Goal: Book appointment/travel/reservation

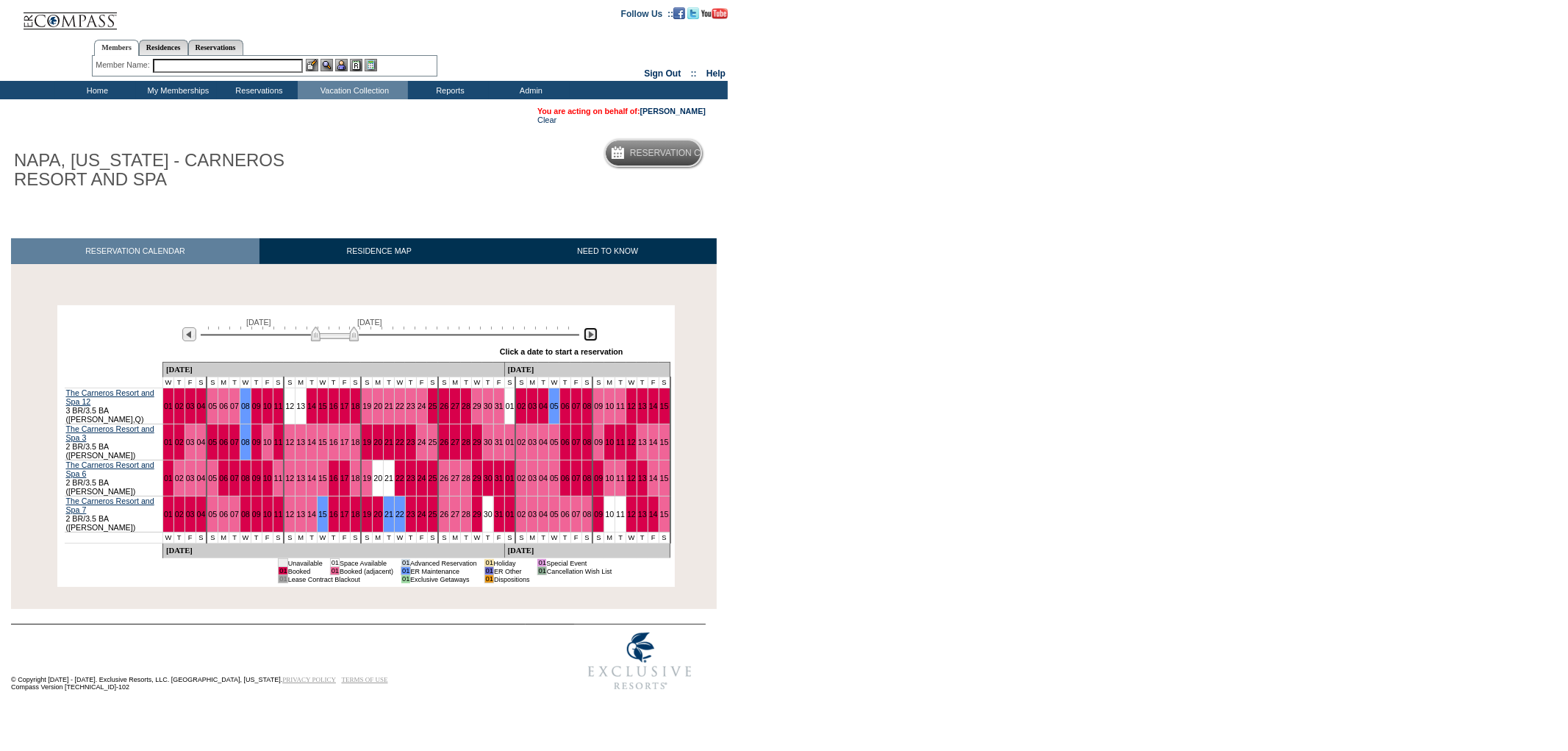
click at [591, 333] on img at bounding box center [591, 334] width 14 height 14
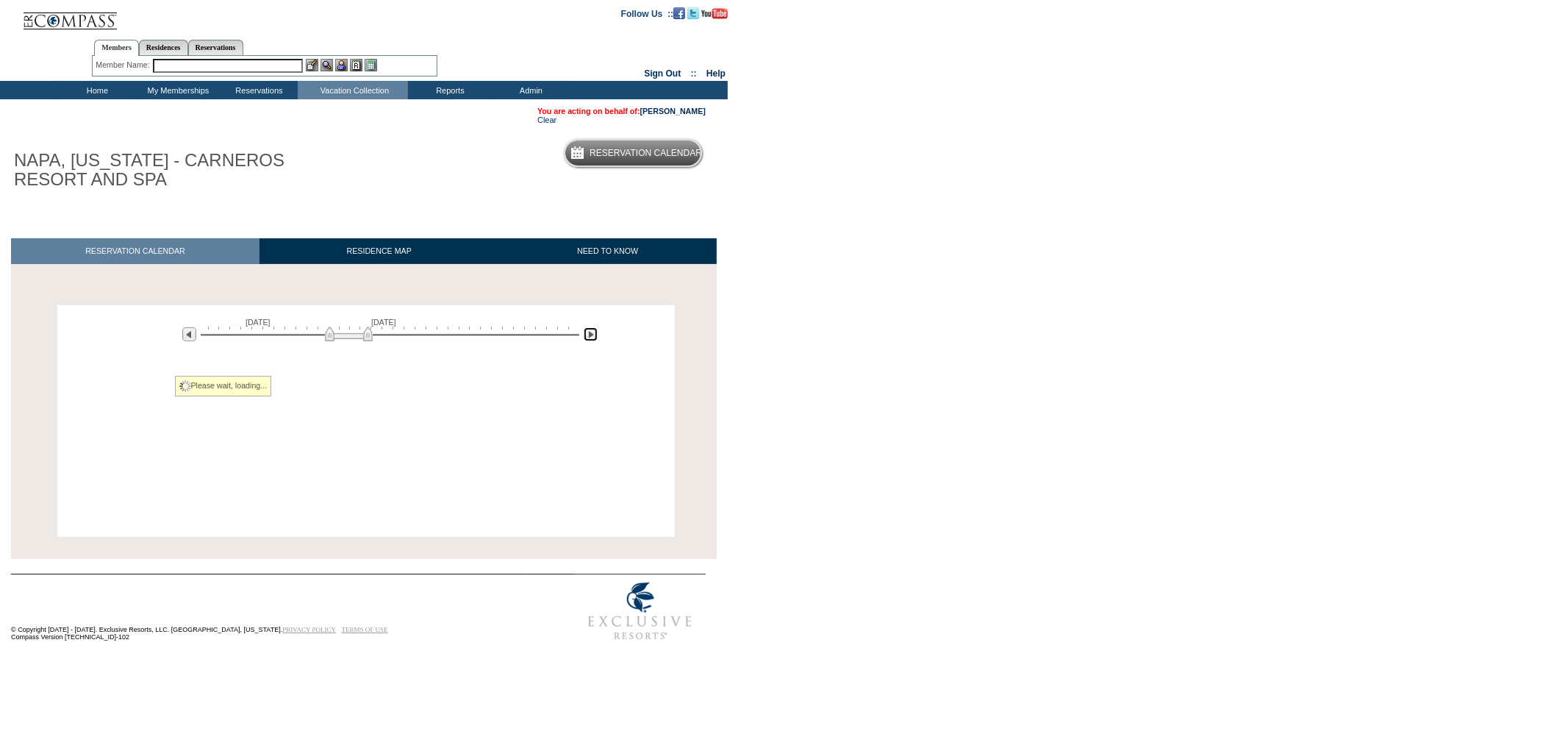
click at [591, 333] on img at bounding box center [591, 334] width 14 height 14
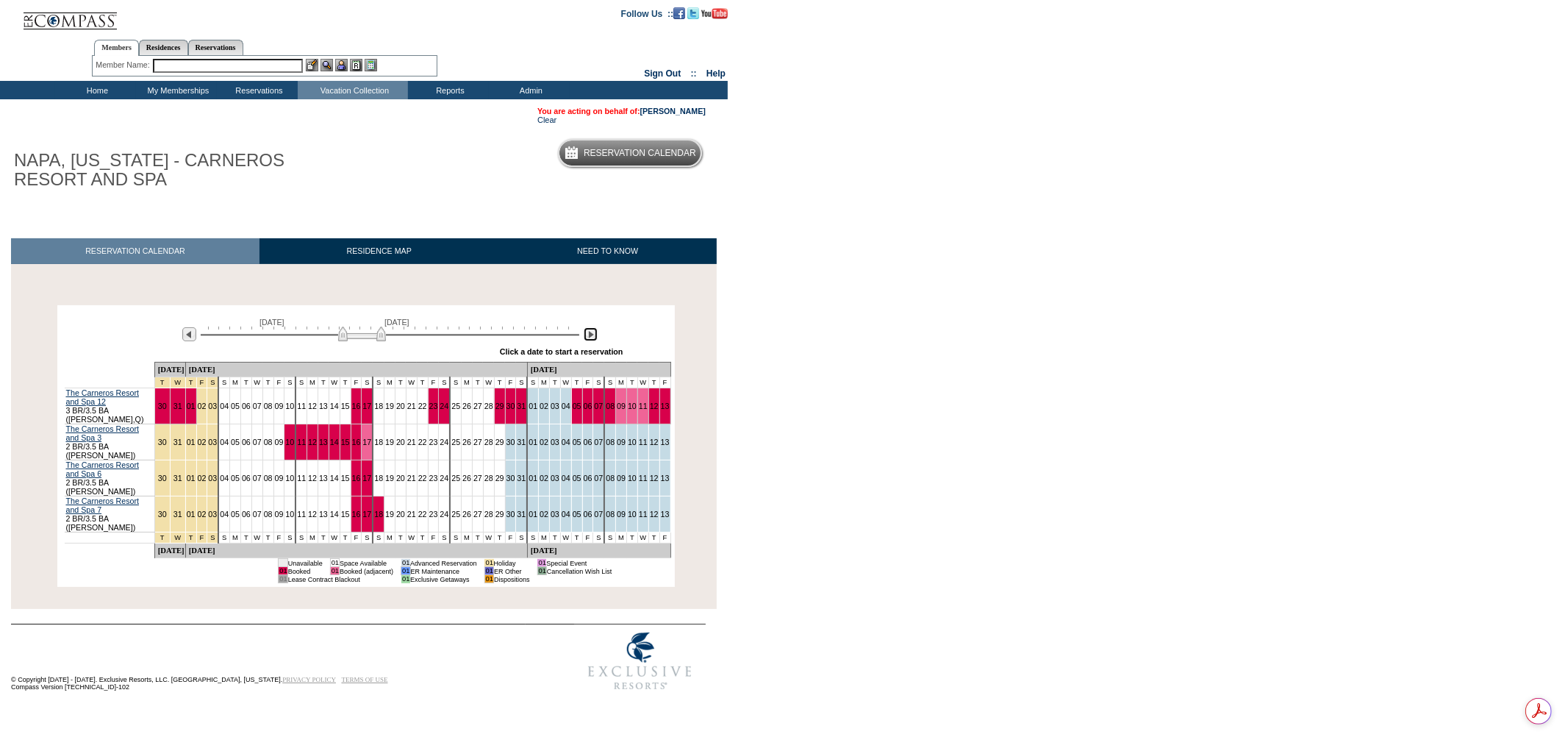
click at [591, 334] on img at bounding box center [591, 334] width 14 height 14
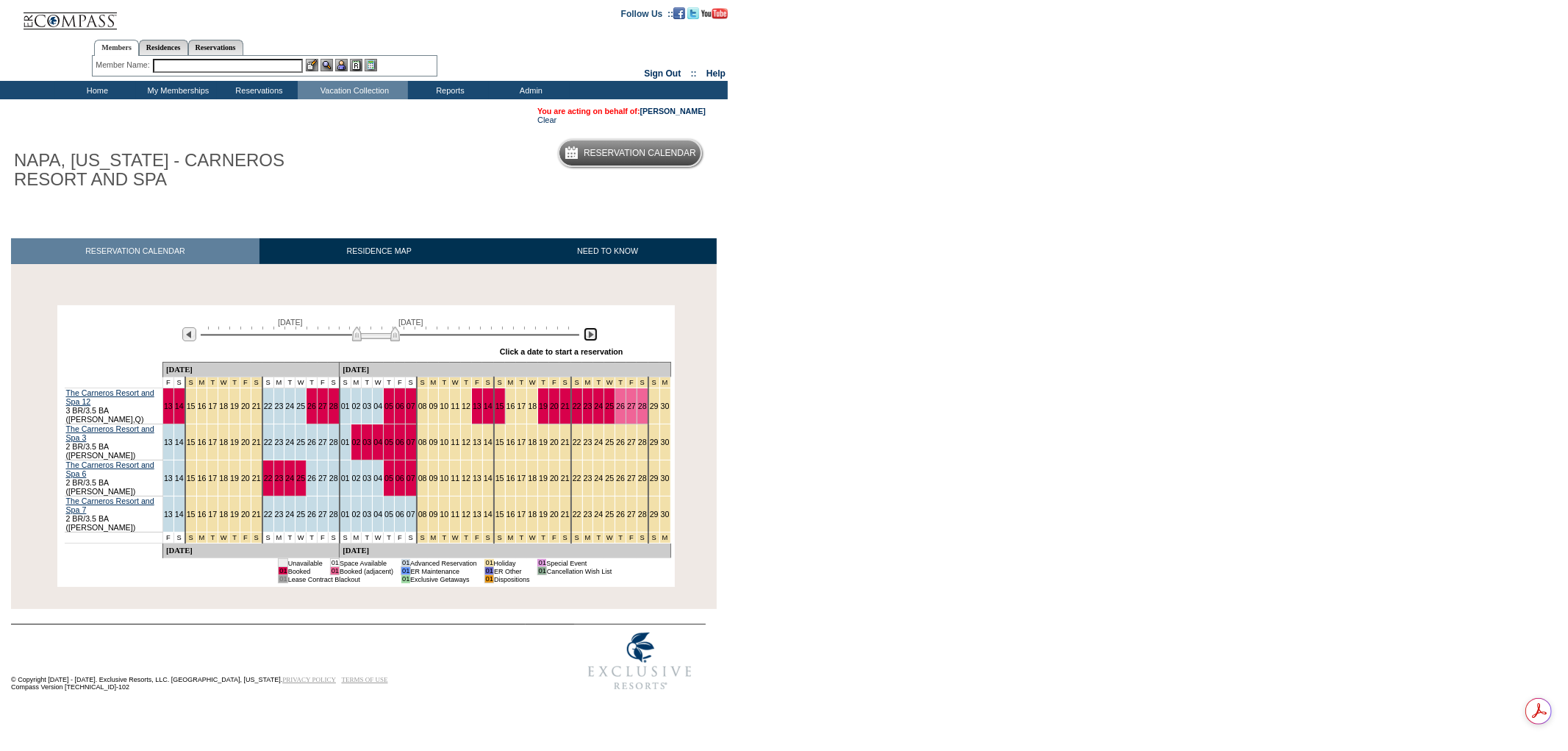
click at [591, 334] on img at bounding box center [591, 334] width 14 height 14
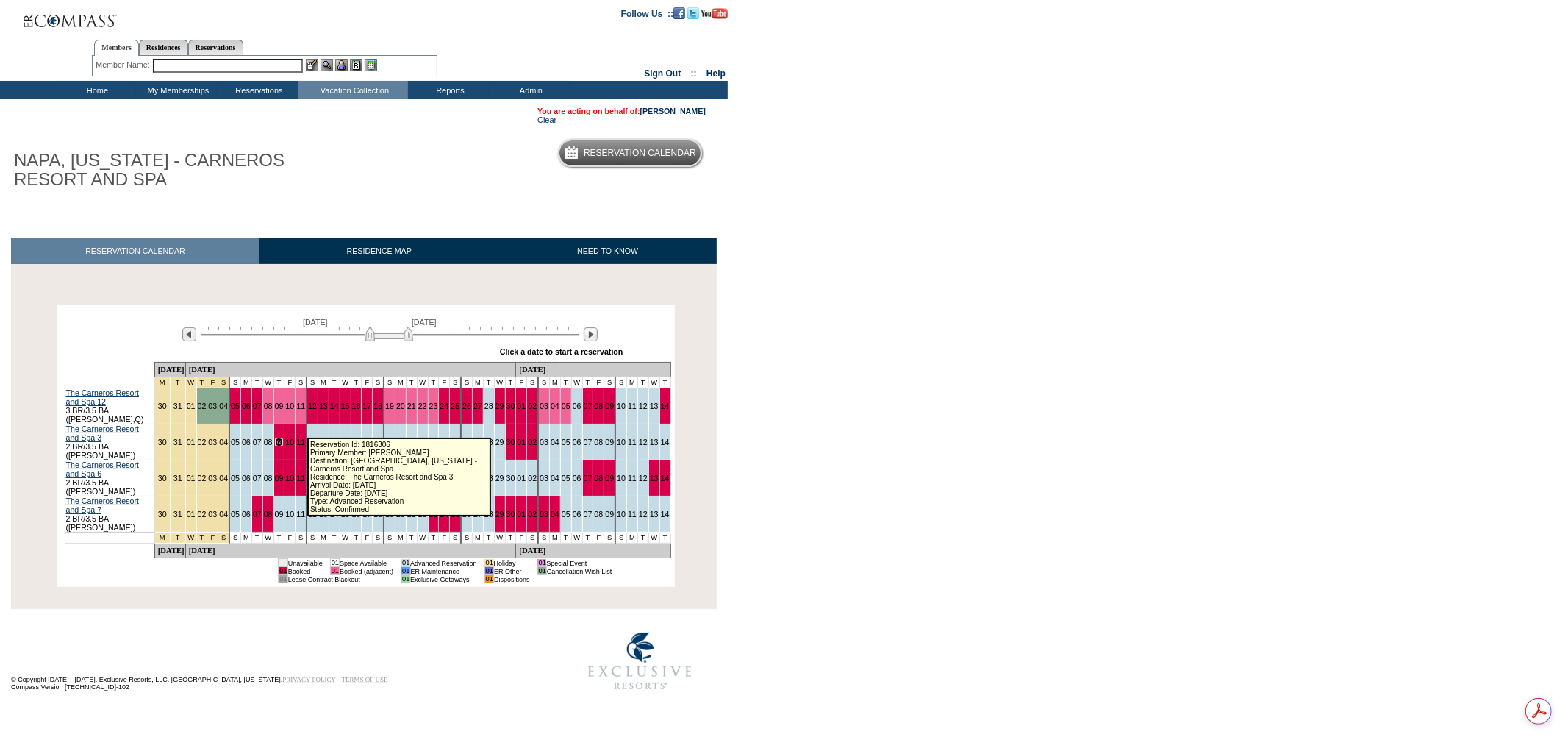
click at [284, 438] on link "09" at bounding box center [280, 442] width 9 height 9
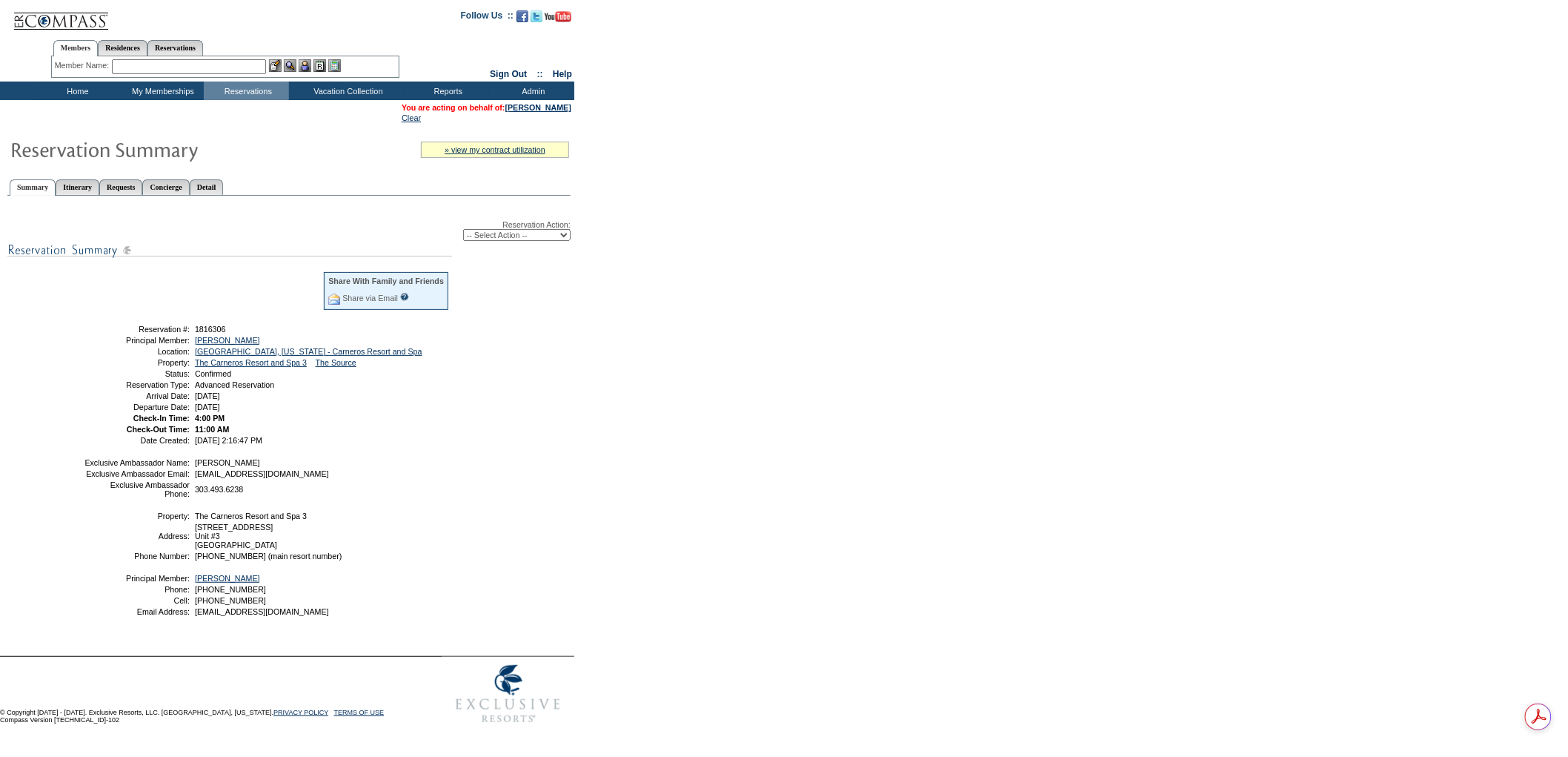
click at [502, 240] on div "Reservation Action: -- Select Action -- Modify Reservation Dates Modify Reserva…" at bounding box center [289, 424] width 564 height 441
click at [510, 233] on select "-- Select Action -- Modify Reservation Dates Modify Reservation Cost Modify Occ…" at bounding box center [517, 235] width 108 height 12
select select "ChangeClubProp"
click at [463, 229] on select "-- Select Action -- Modify Reservation Dates Modify Reservation Cost Modify Occ…" at bounding box center [517, 235] width 108 height 12
